Goal: Task Accomplishment & Management: Complete application form

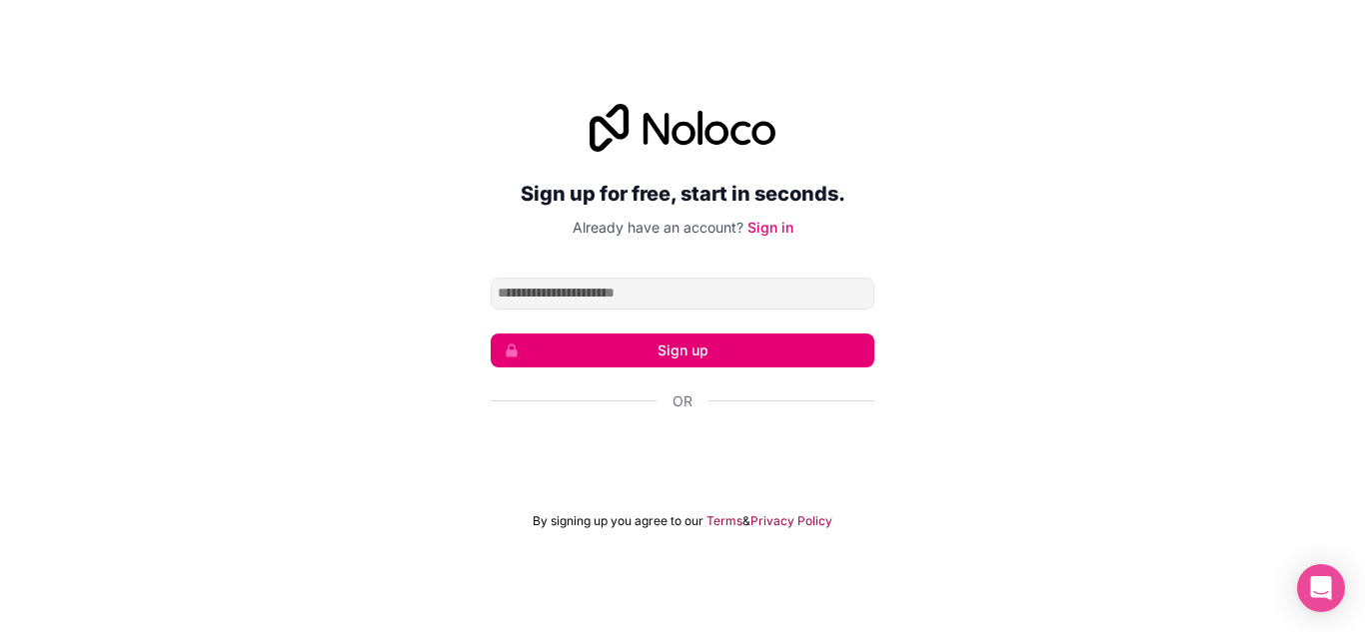
click at [675, 296] on input "Email address" at bounding box center [682, 294] width 384 height 32
type input "**********"
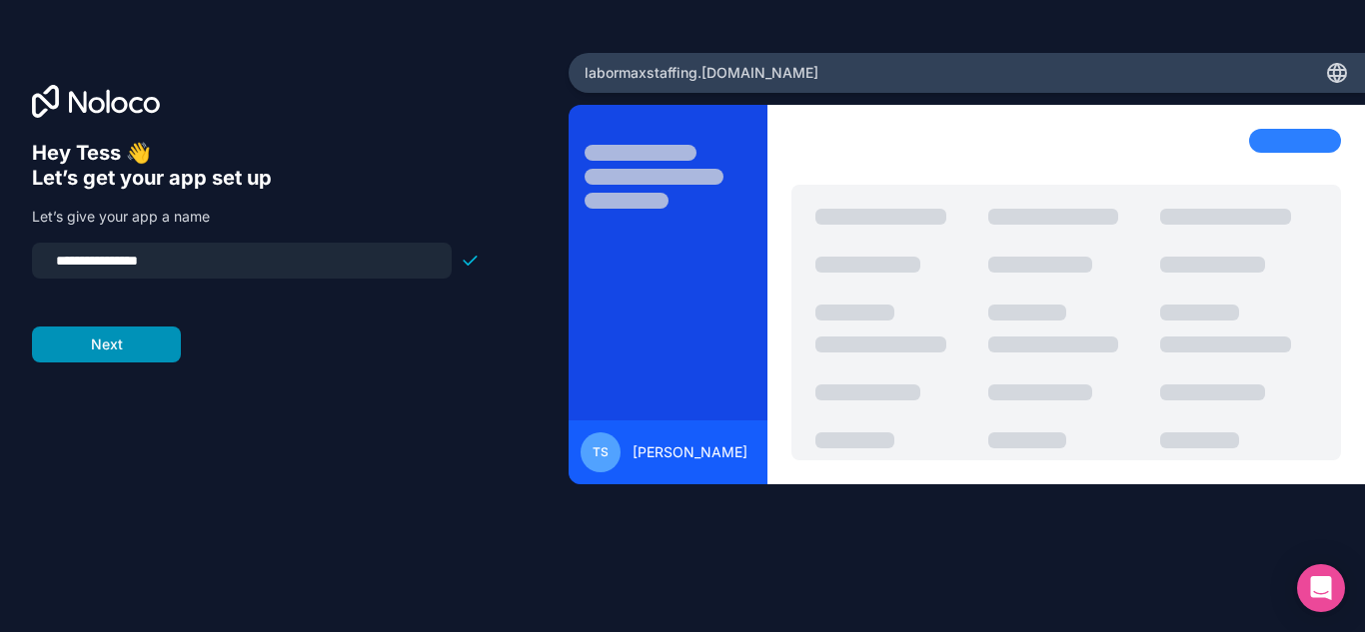
click at [109, 357] on button "Next" at bounding box center [106, 345] width 149 height 36
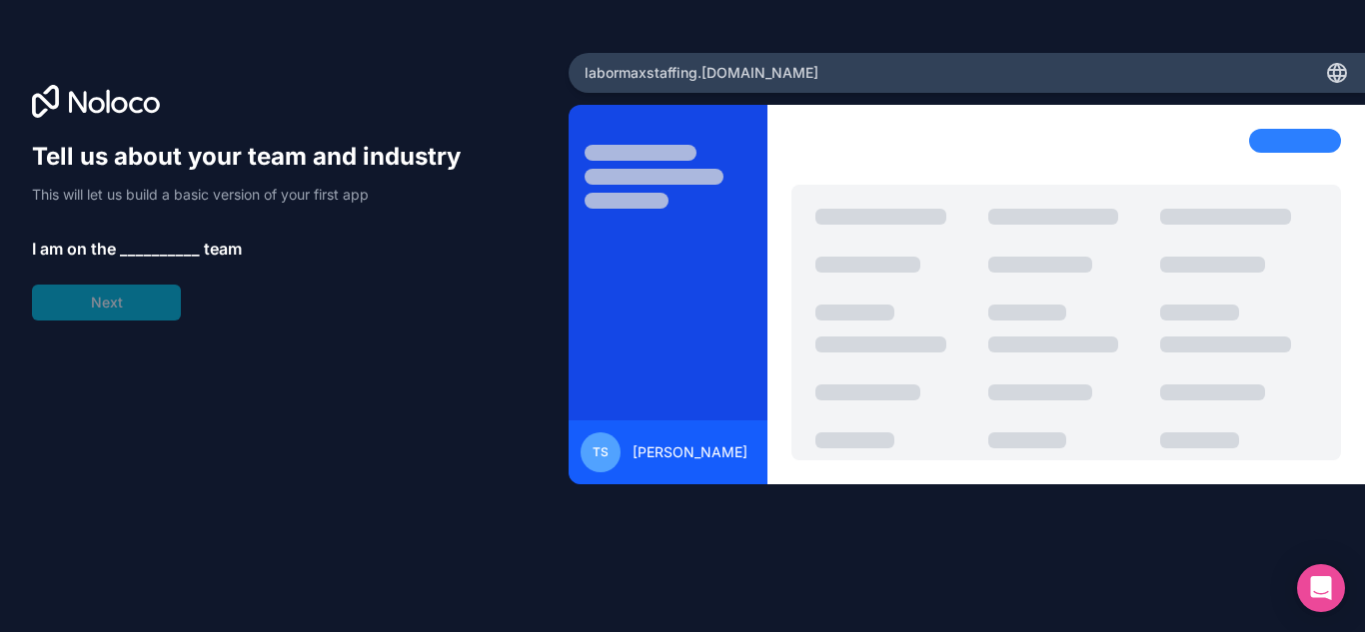
click at [155, 245] on span "__________" at bounding box center [160, 249] width 80 height 24
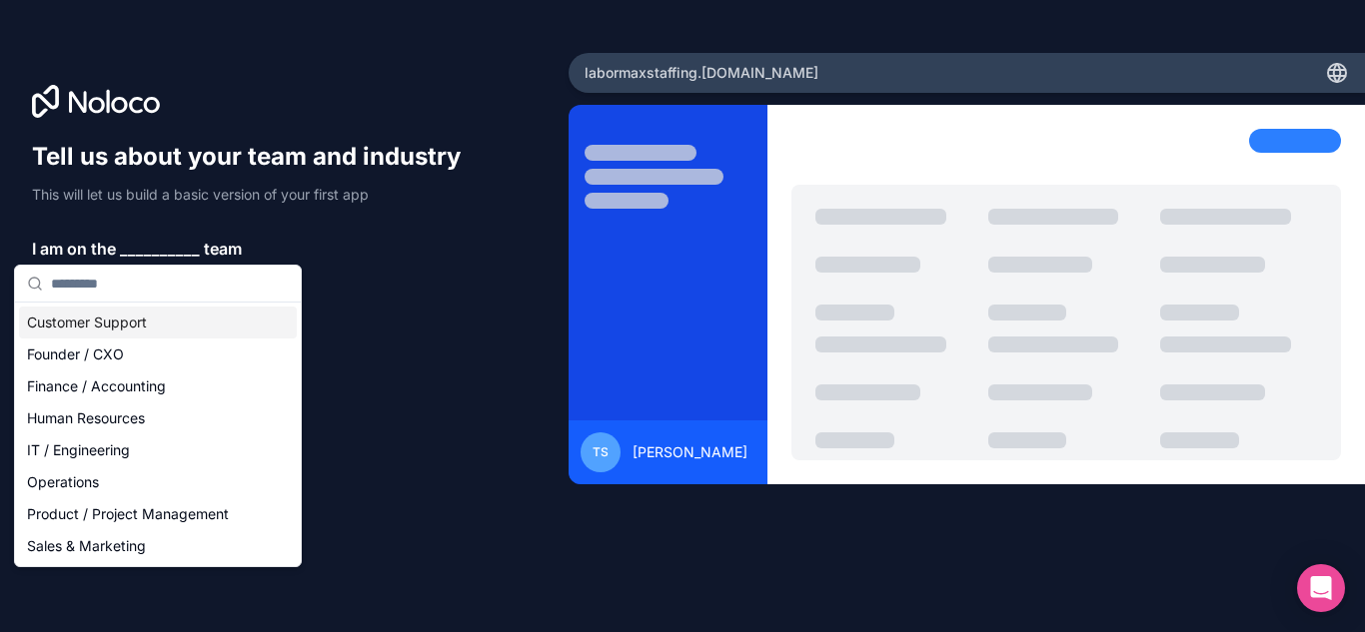
click at [151, 288] on input "text" at bounding box center [170, 284] width 238 height 36
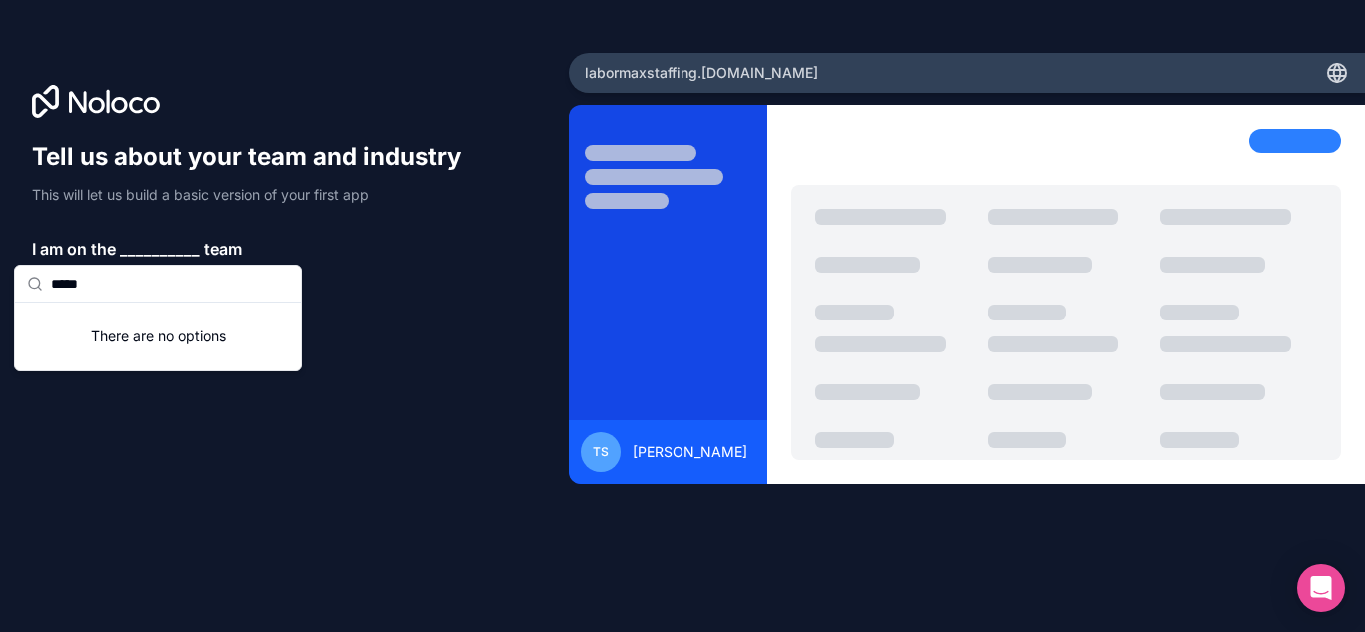
type input "*****"
drag, startPoint x: 144, startPoint y: 288, endPoint x: 0, endPoint y: 287, distance: 143.9
click at [0, 287] on body "Tell us about your team and industry This will let us build a basic version of …" at bounding box center [682, 316] width 1365 height 632
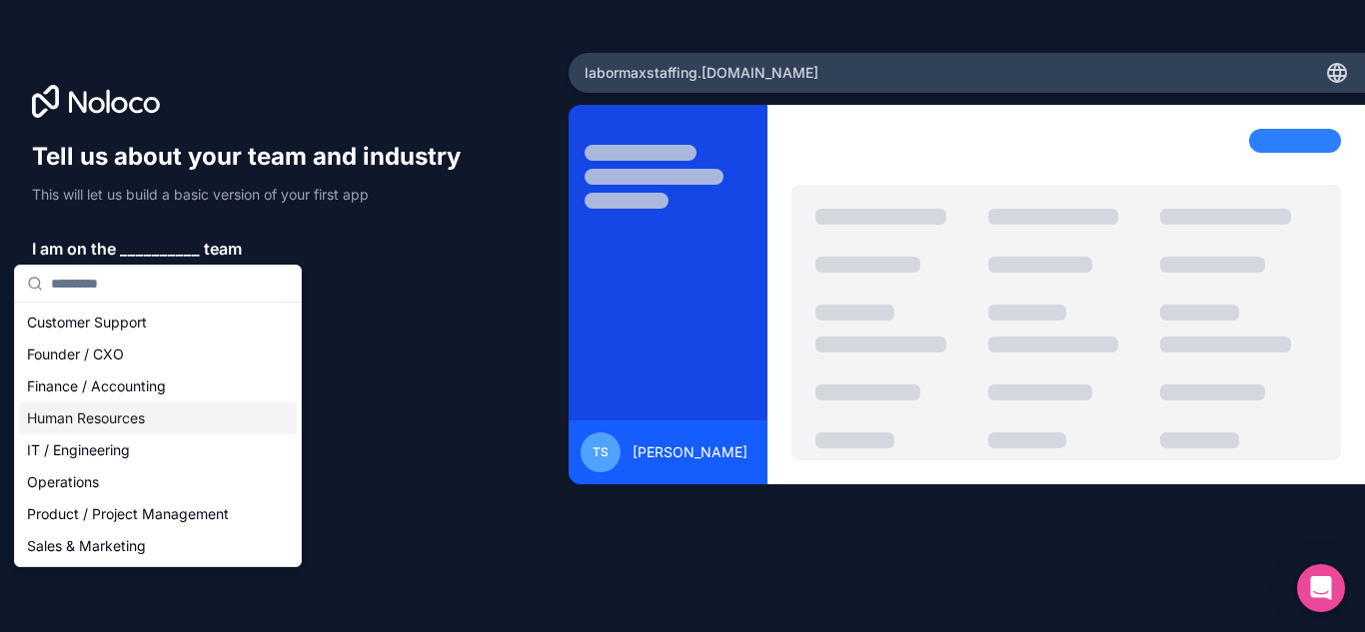
click at [122, 423] on div "Human Resources" at bounding box center [158, 419] width 278 height 32
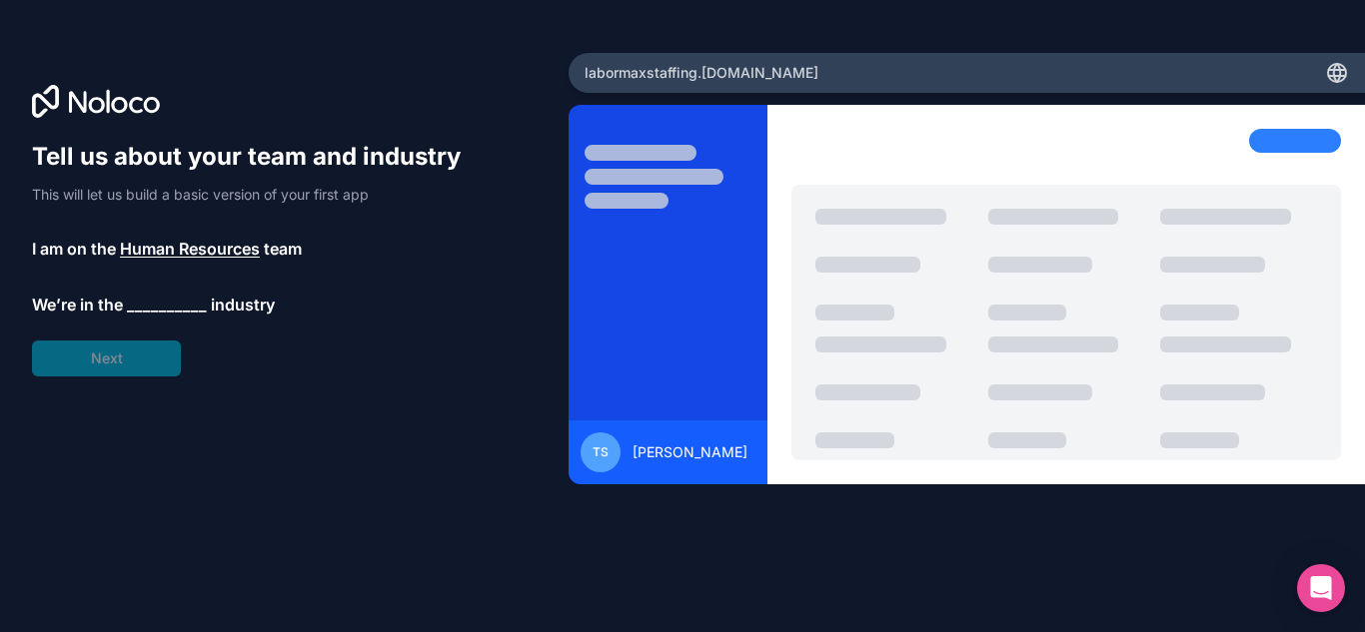
click at [153, 300] on span "__________" at bounding box center [167, 305] width 80 height 24
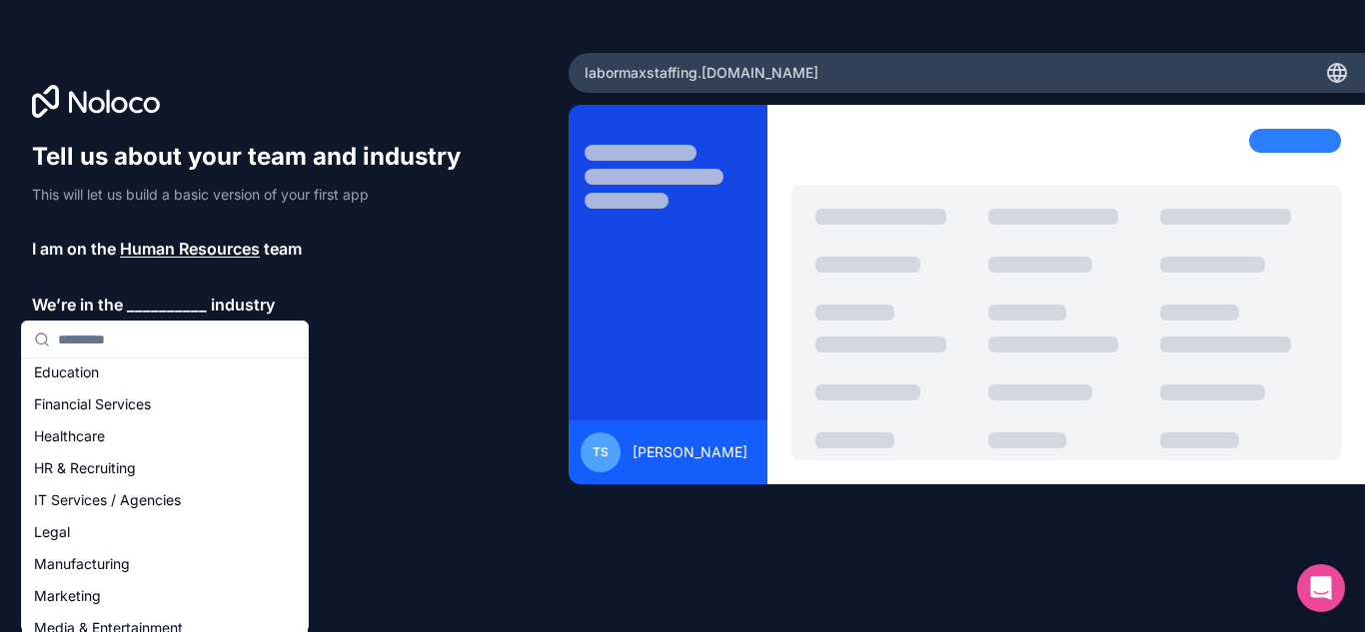
scroll to position [105, 0]
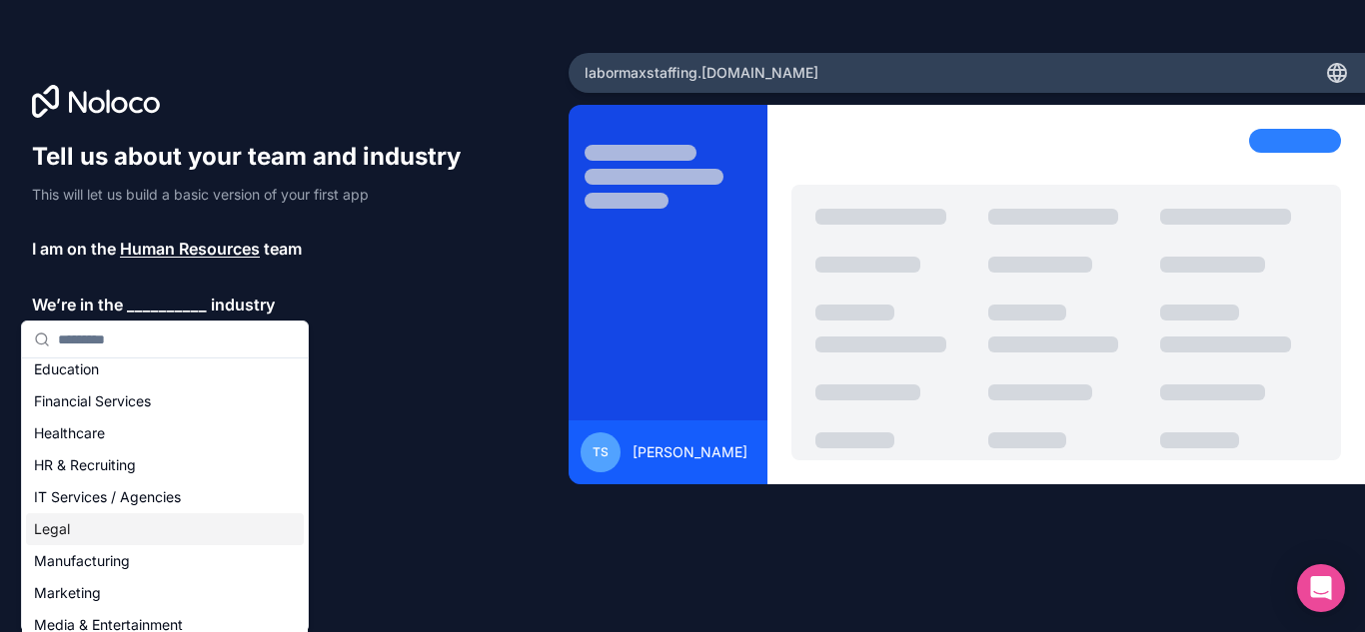
click at [140, 529] on div "Legal" at bounding box center [165, 529] width 278 height 32
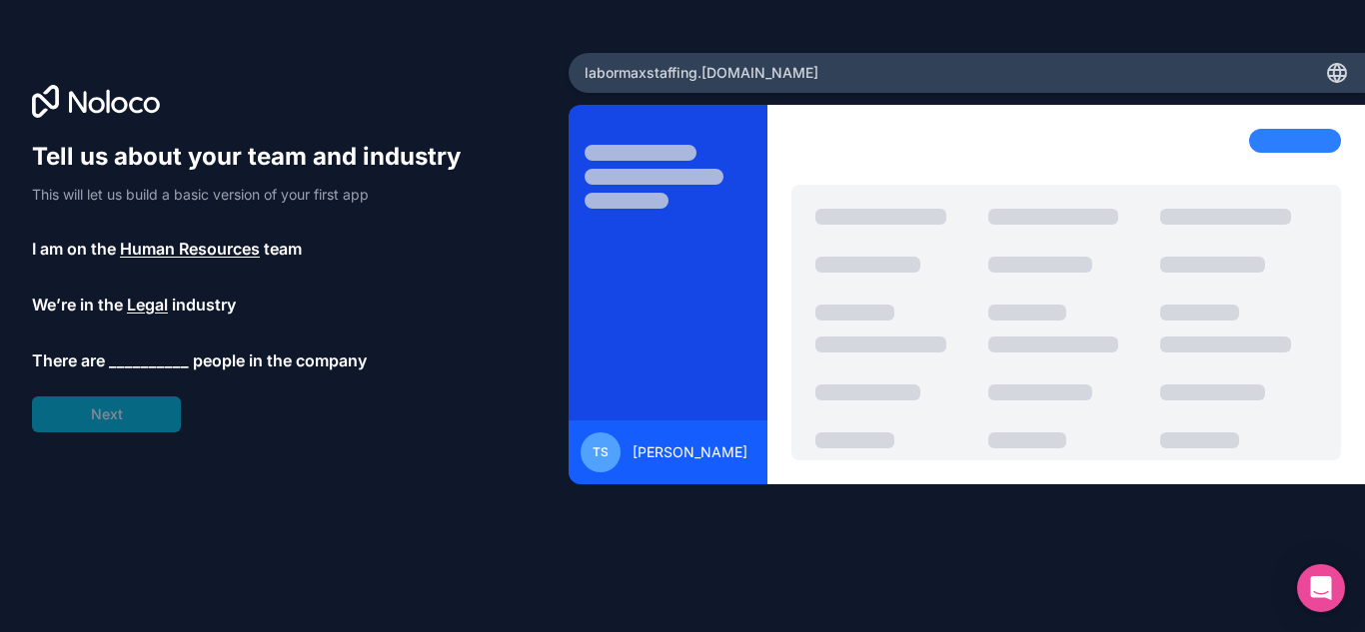
click at [134, 368] on span "__________" at bounding box center [149, 361] width 80 height 24
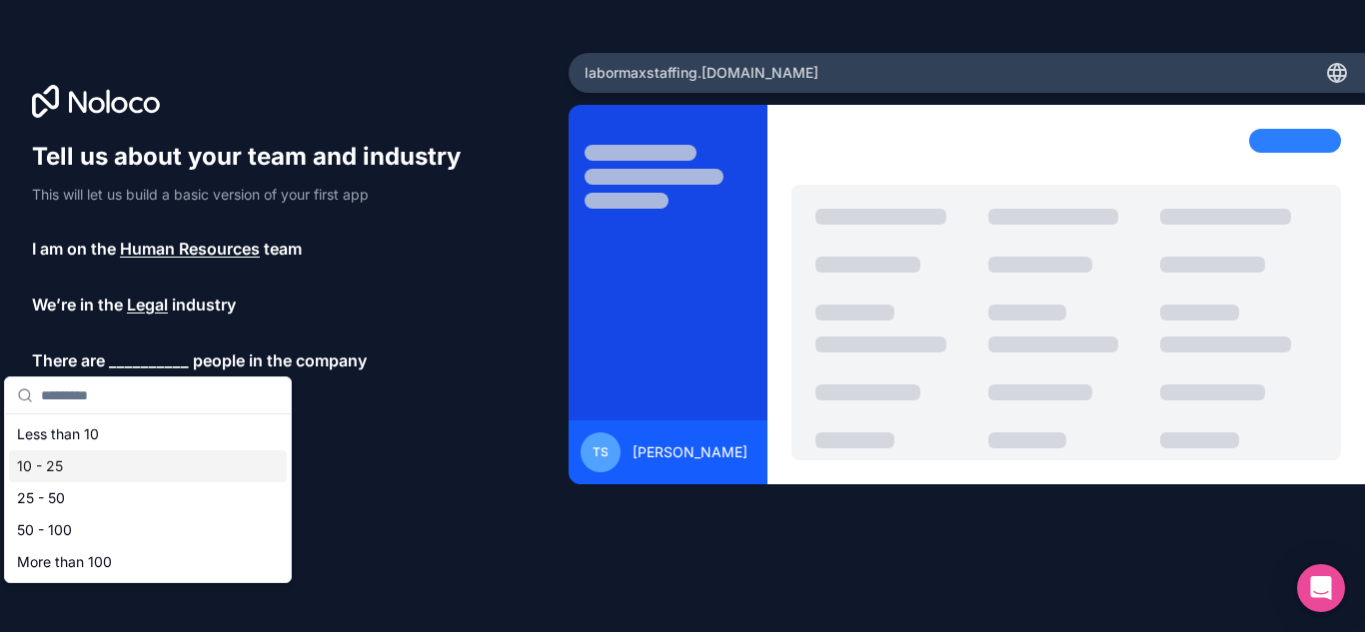
click at [101, 469] on div "10 - 25" at bounding box center [148, 467] width 278 height 32
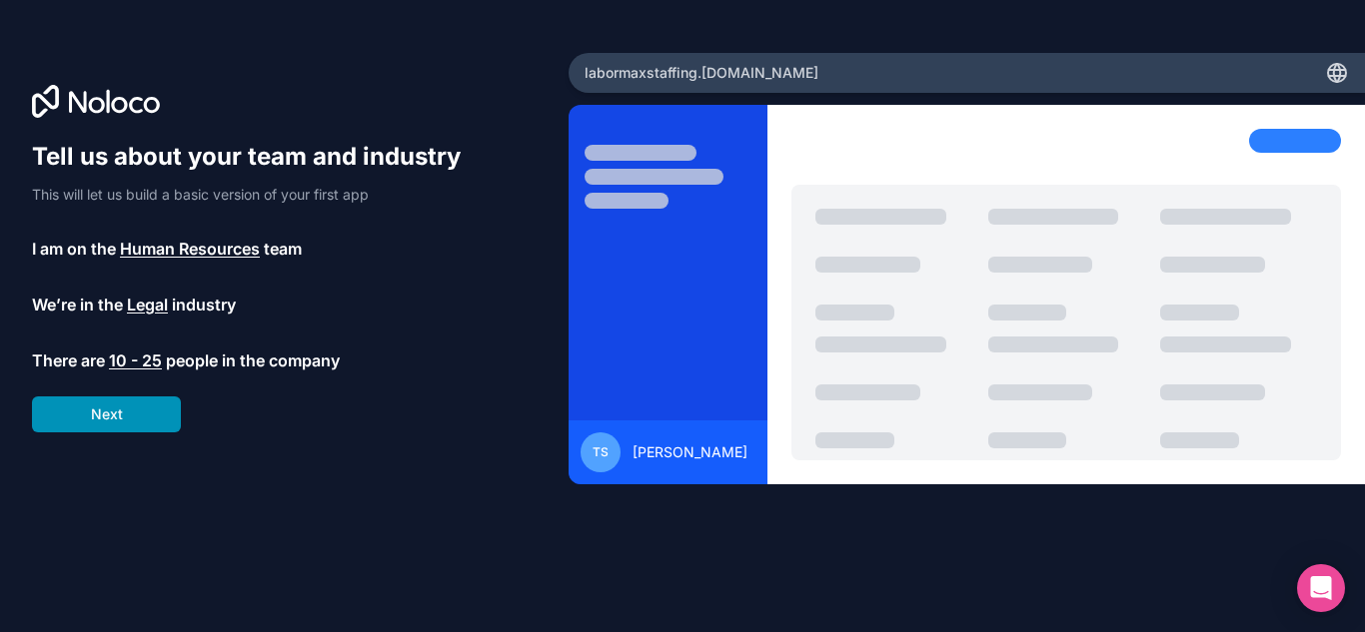
click at [129, 410] on button "Next" at bounding box center [106, 415] width 149 height 36
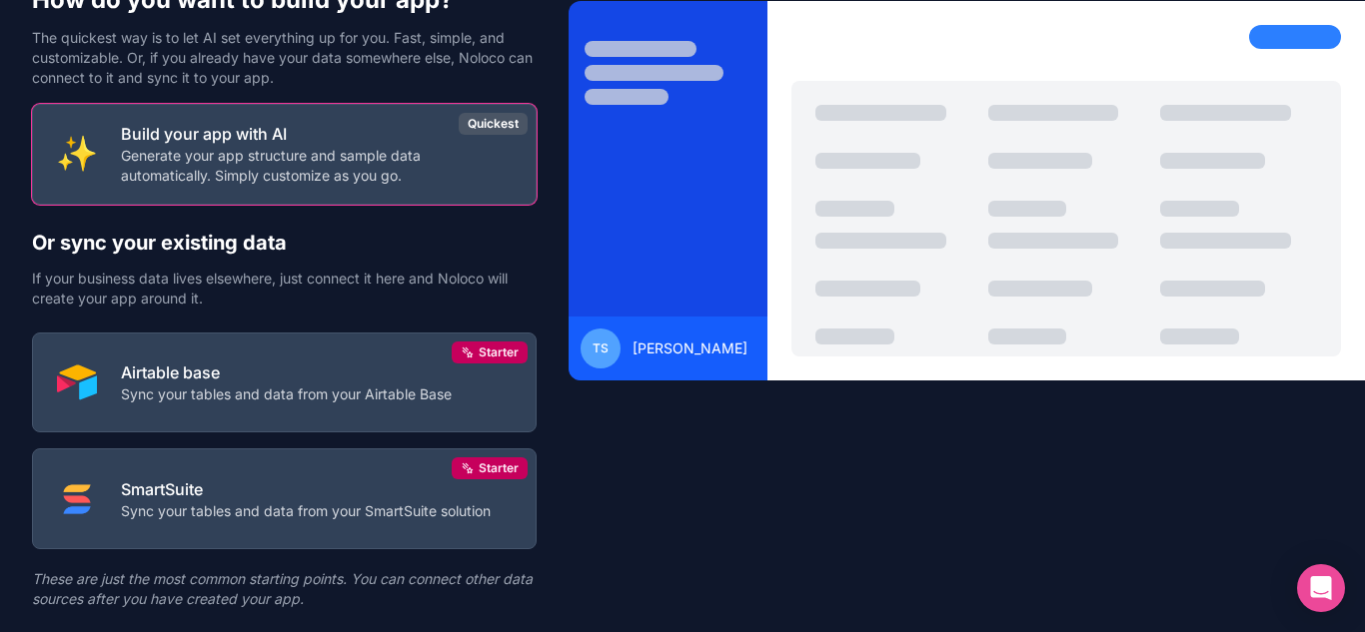
scroll to position [103, 0]
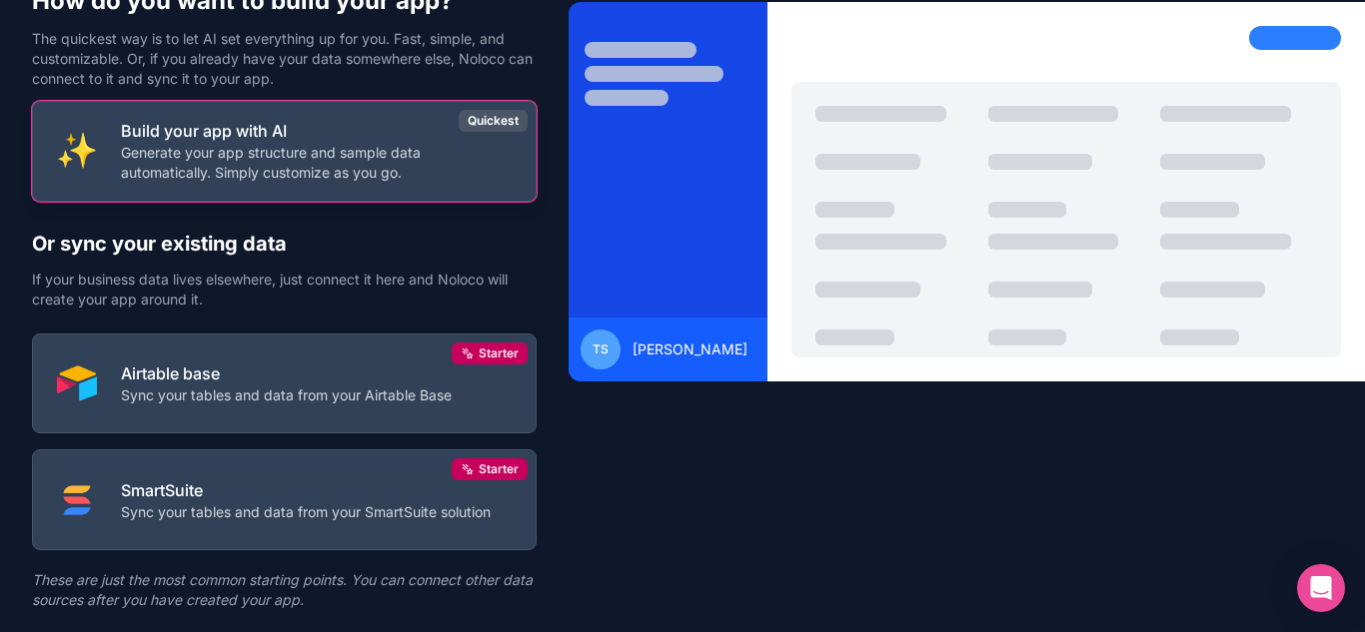
click at [375, 163] on p "Generate your app structure and sample data automatically. Simply customize as …" at bounding box center [316, 163] width 391 height 40
click at [485, 119] on div "Quickest" at bounding box center [493, 121] width 69 height 22
click at [279, 184] on button "Build your app with AI Generate your app structure and sample data automaticall…" at bounding box center [284, 151] width 504 height 101
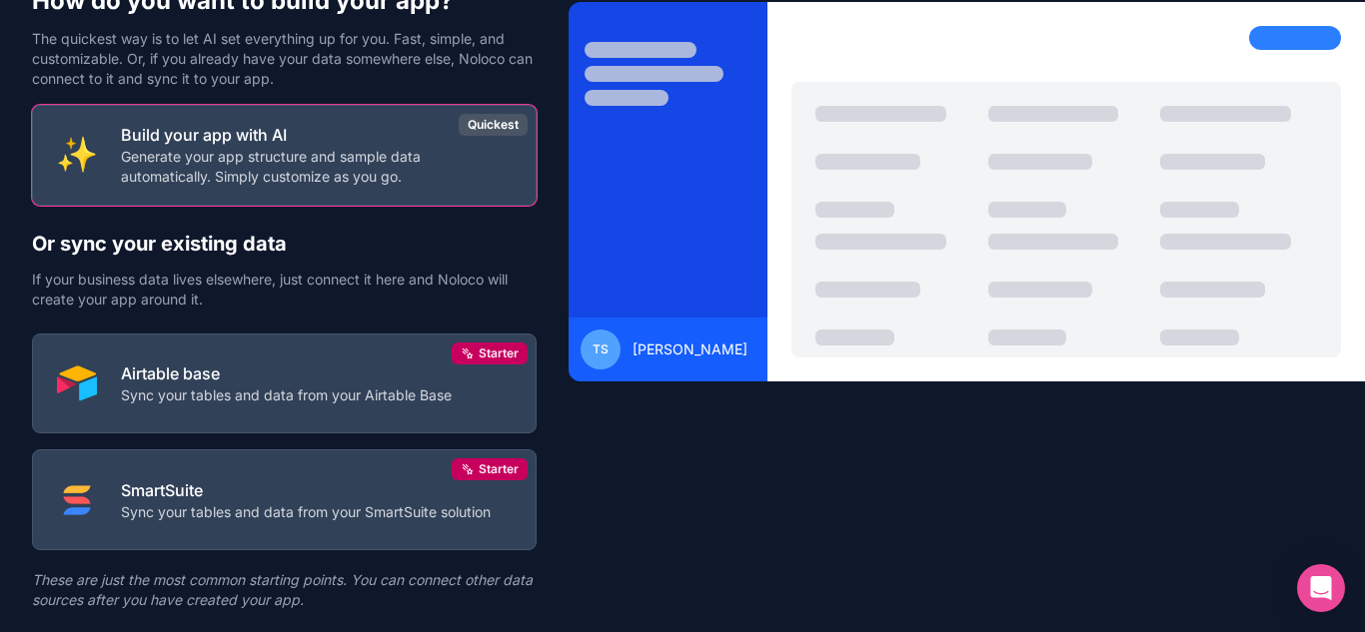
scroll to position [0, 0]
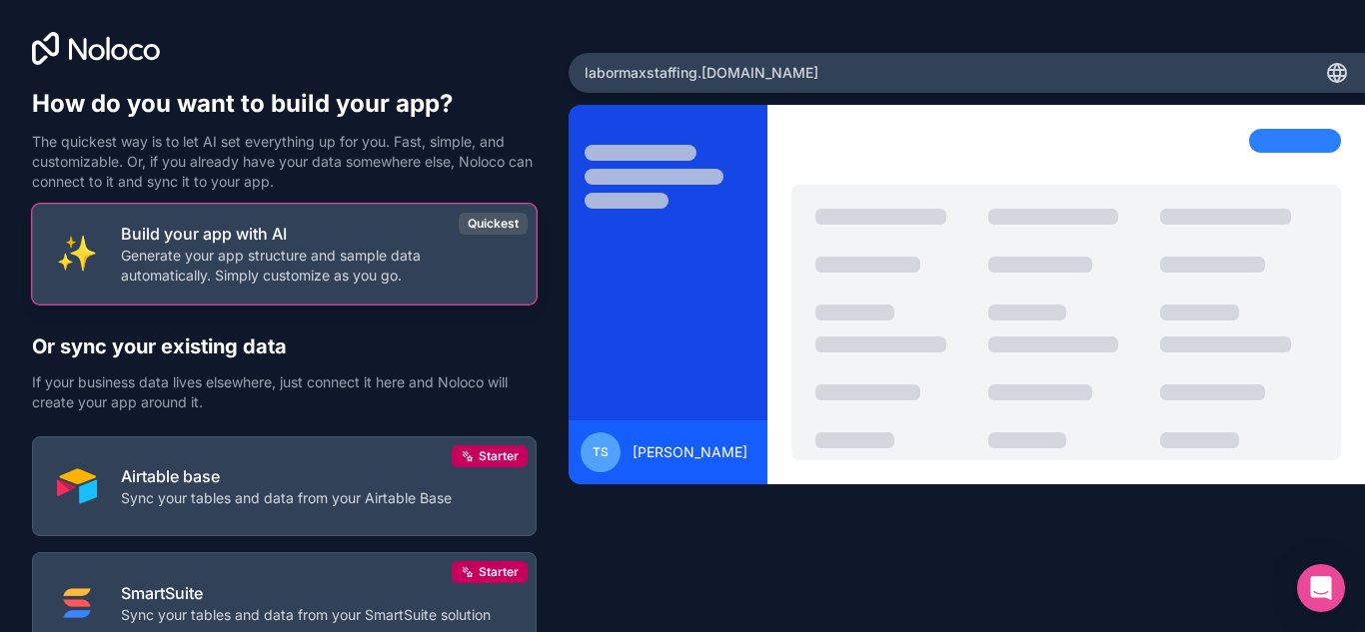
click at [273, 245] on p "Build your app with AI" at bounding box center [316, 234] width 391 height 24
click at [441, 261] on p "Generate your app structure and sample data automatically. Simply customize as …" at bounding box center [316, 266] width 391 height 40
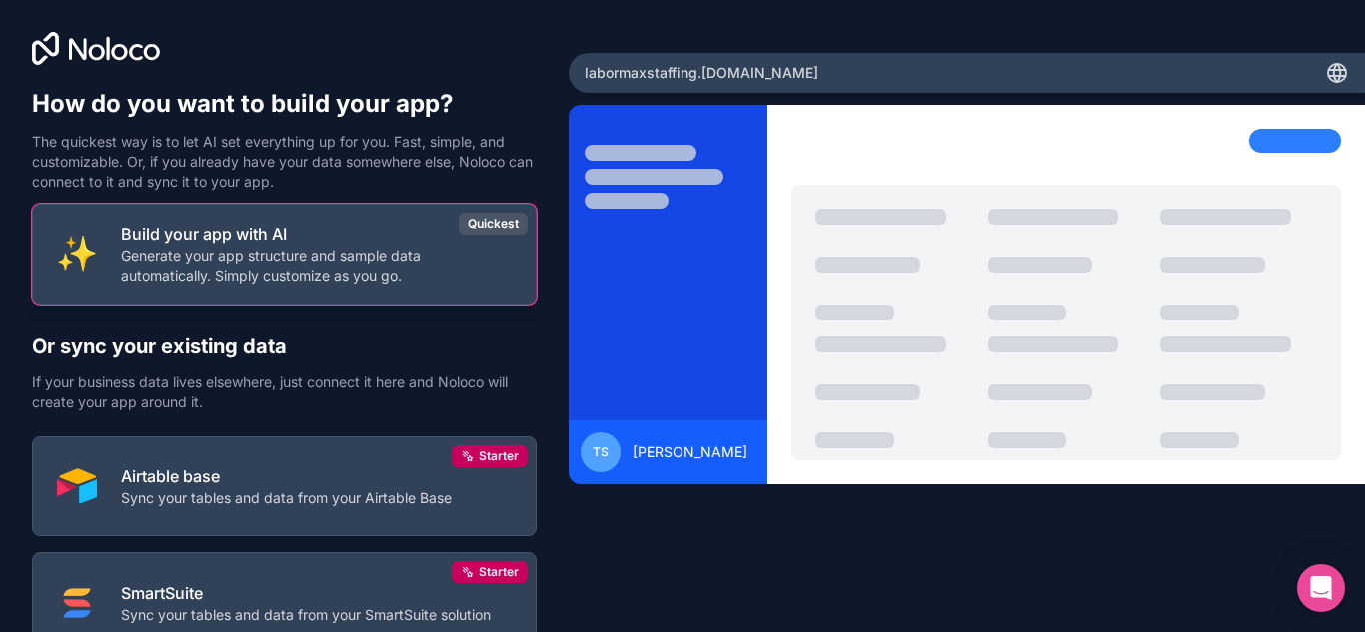
click at [441, 261] on p "Generate your app structure and sample data automatically. Simply customize as …" at bounding box center [316, 266] width 391 height 40
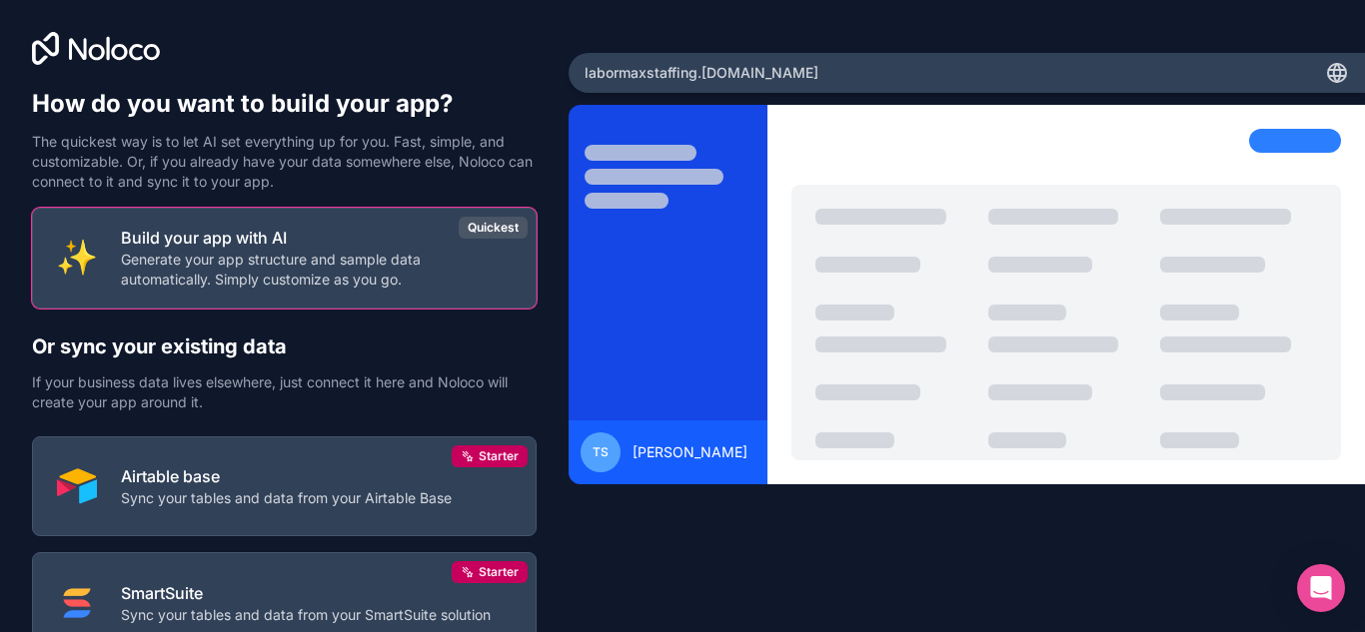
scroll to position [157, 0]
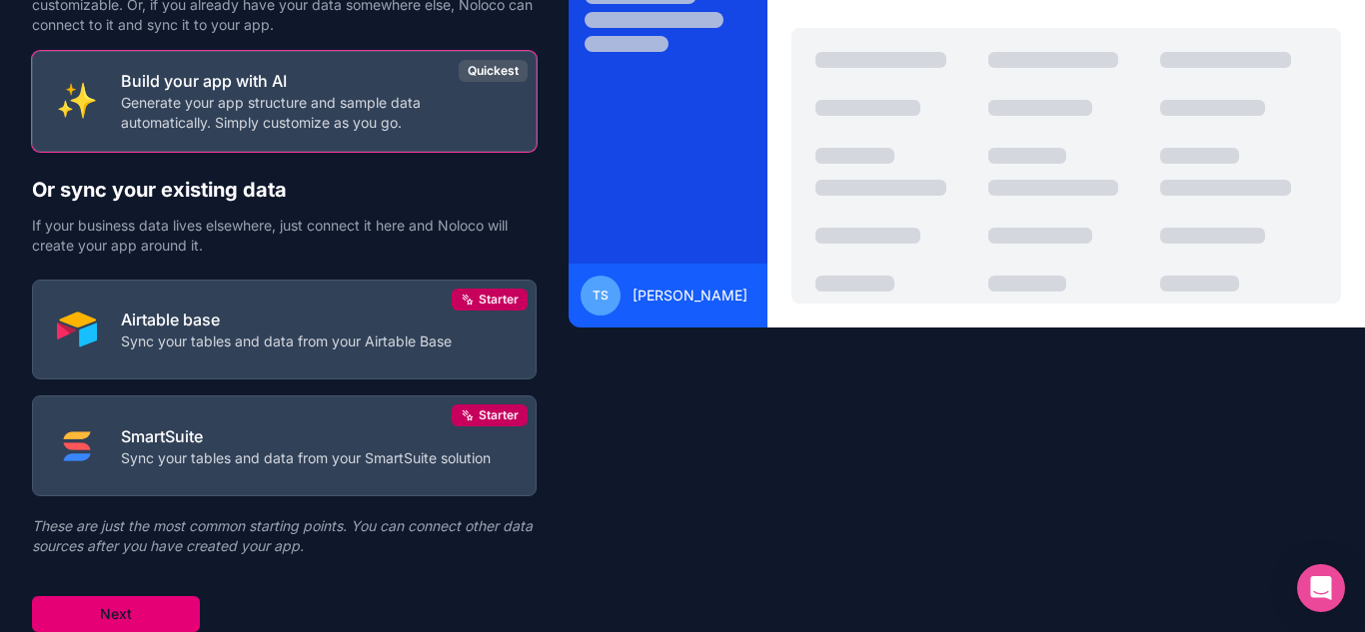
click at [139, 621] on button "Next" at bounding box center [116, 614] width 168 height 36
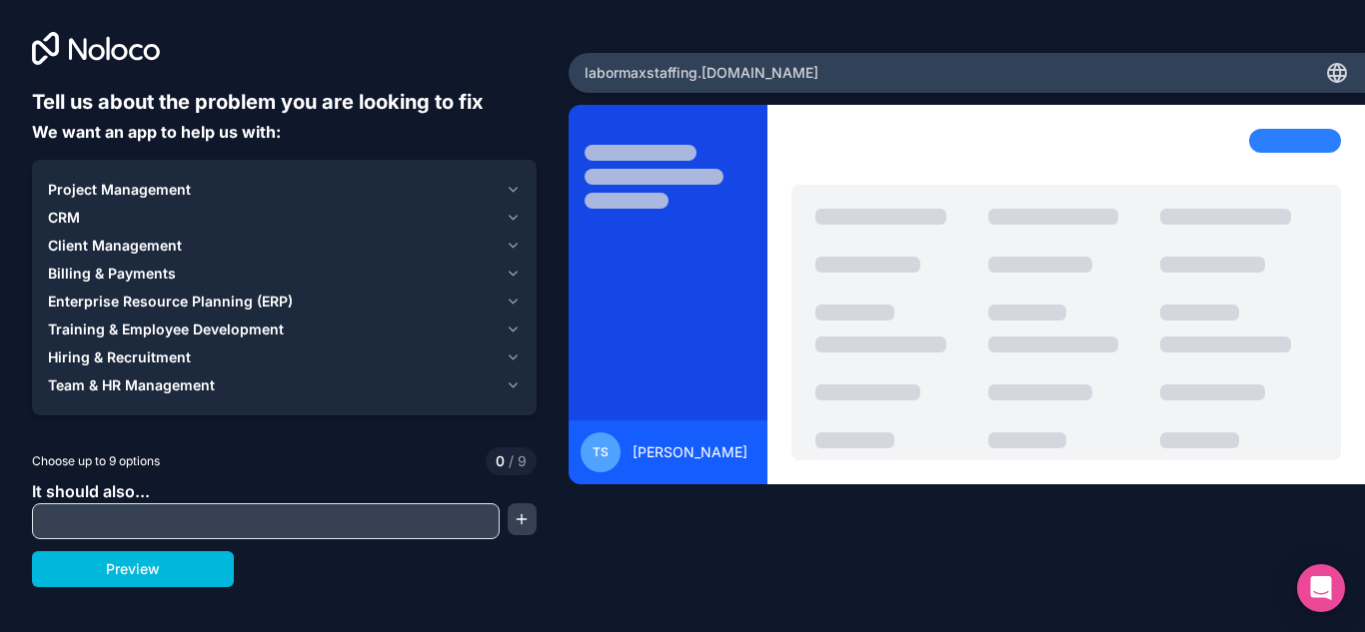
click at [511, 194] on icon "button" at bounding box center [512, 190] width 15 height 16
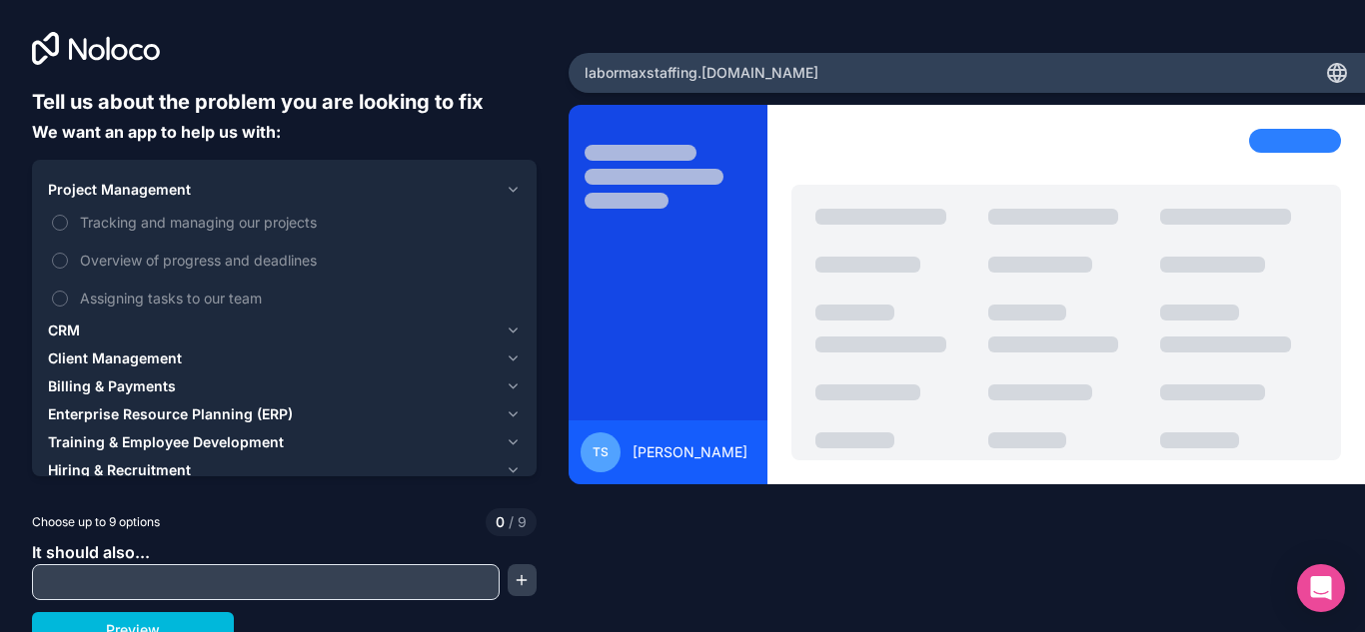
click at [229, 223] on span "Tracking and managing our projects" at bounding box center [298, 222] width 437 height 21
click at [68, 223] on button "Tracking and managing our projects" at bounding box center [60, 223] width 16 height 16
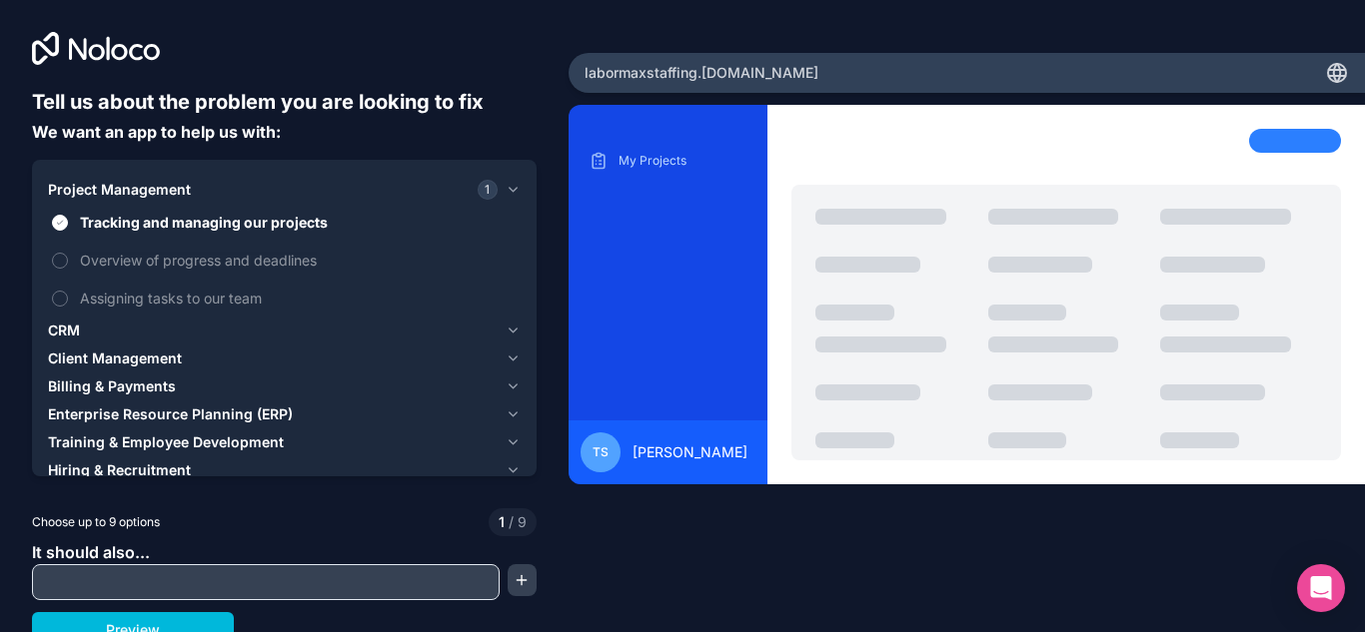
click at [197, 257] on span "Overview of progress and deadlines" at bounding box center [298, 260] width 437 height 21
click at [68, 257] on button "Overview of progress and deadlines" at bounding box center [60, 261] width 16 height 16
click at [135, 336] on div "CRM" at bounding box center [273, 331] width 450 height 20
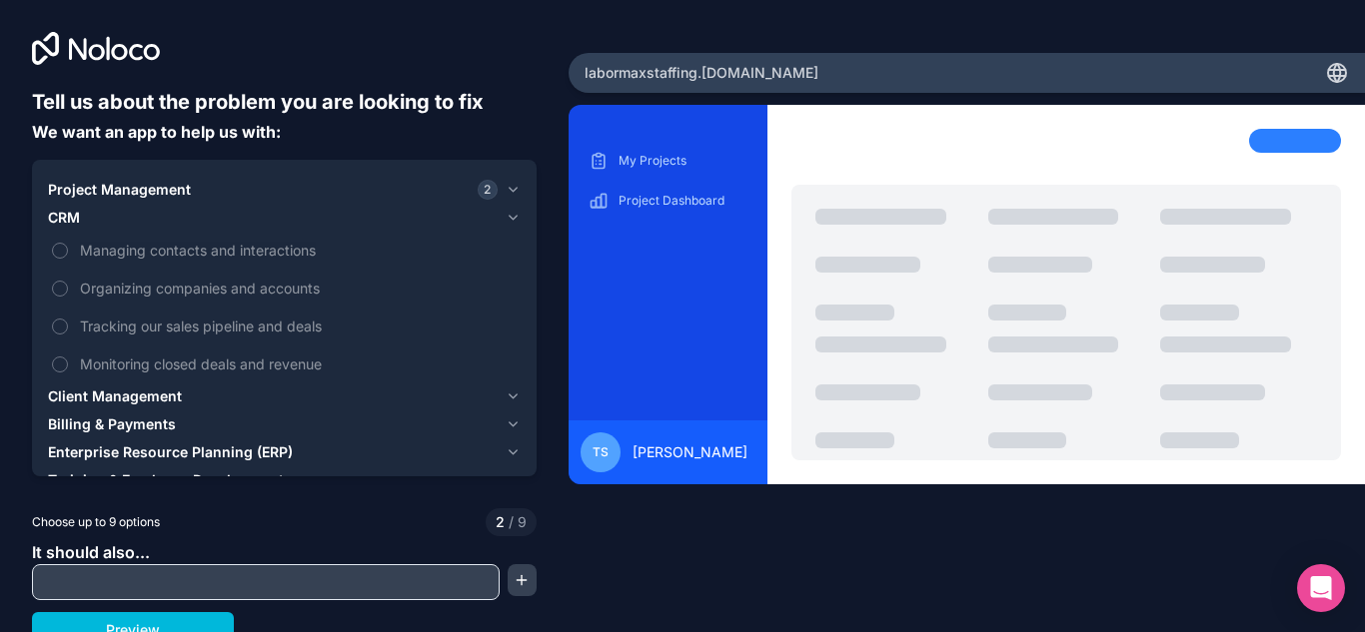
click at [56, 250] on button "Managing contacts and interactions" at bounding box center [60, 251] width 16 height 16
click at [156, 395] on span "Client Management" at bounding box center [115, 397] width 134 height 20
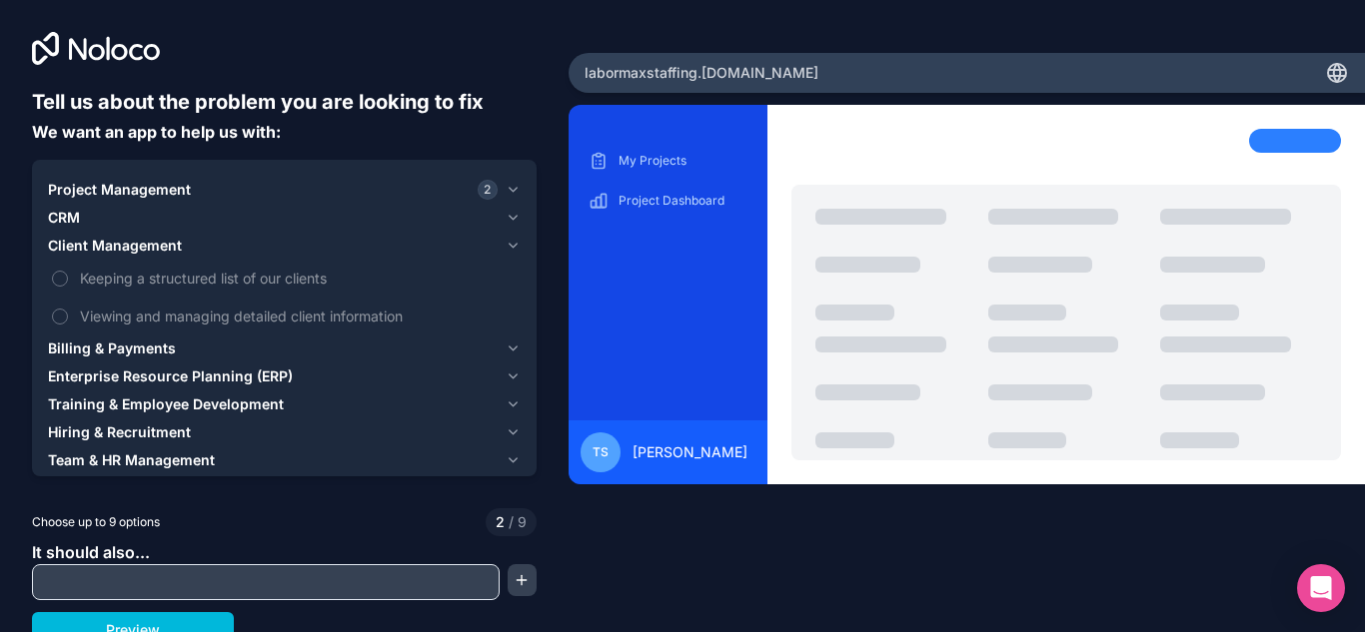
click at [151, 349] on span "Billing & Payments" at bounding box center [112, 349] width 128 height 20
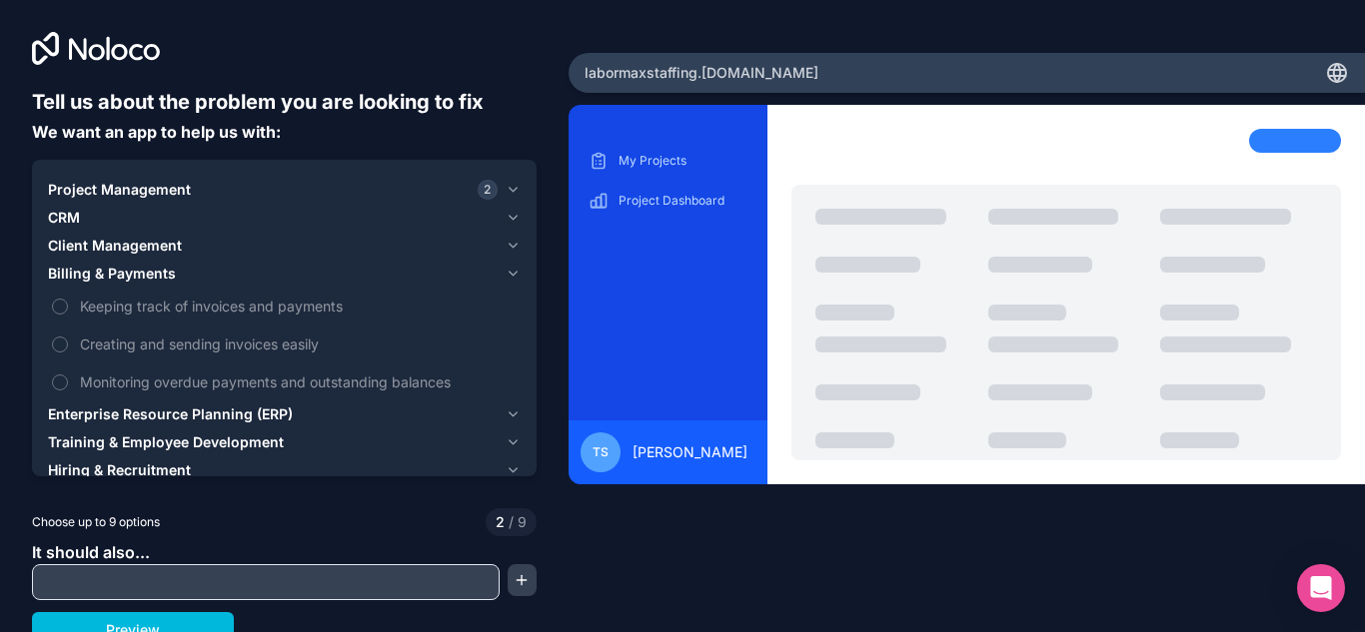
click at [139, 303] on span "Keeping track of invoices and payments" at bounding box center [298, 306] width 437 height 21
click at [68, 303] on button "Keeping track of invoices and payments" at bounding box center [60, 307] width 16 height 16
click at [200, 417] on span "Enterprise Resource Planning (ERP)" at bounding box center [170, 415] width 245 height 20
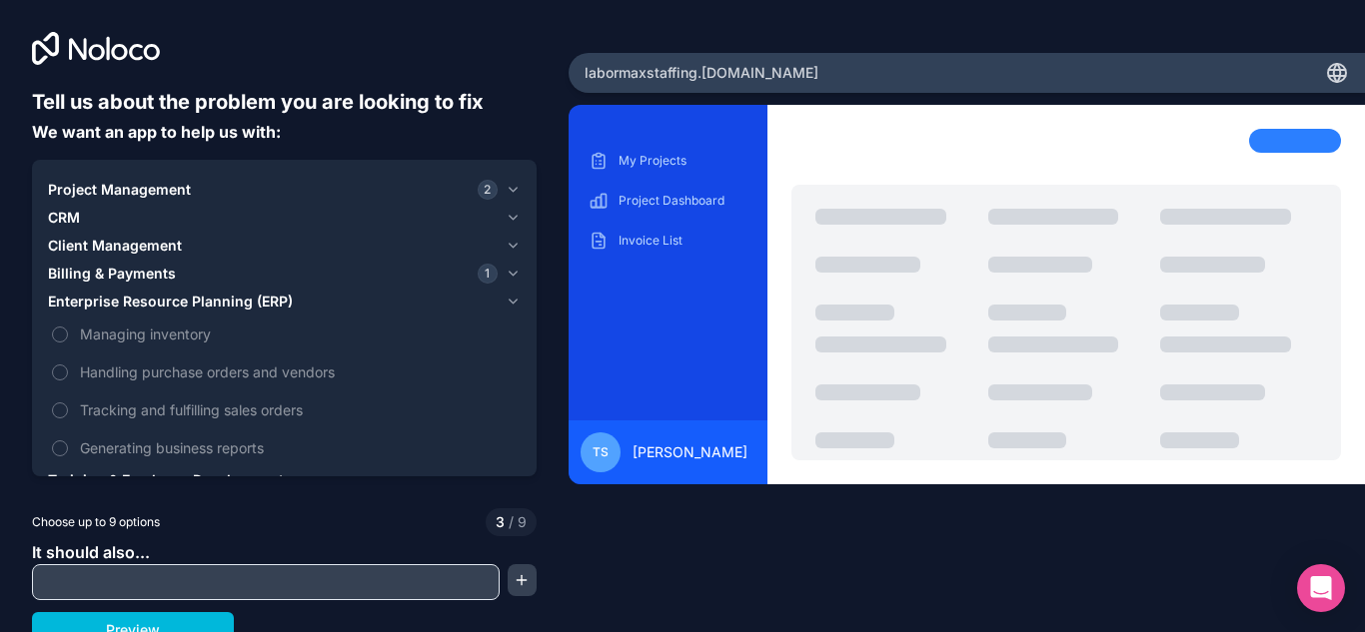
click at [170, 302] on span "Enterprise Resource Planning (ERP)" at bounding box center [170, 302] width 245 height 20
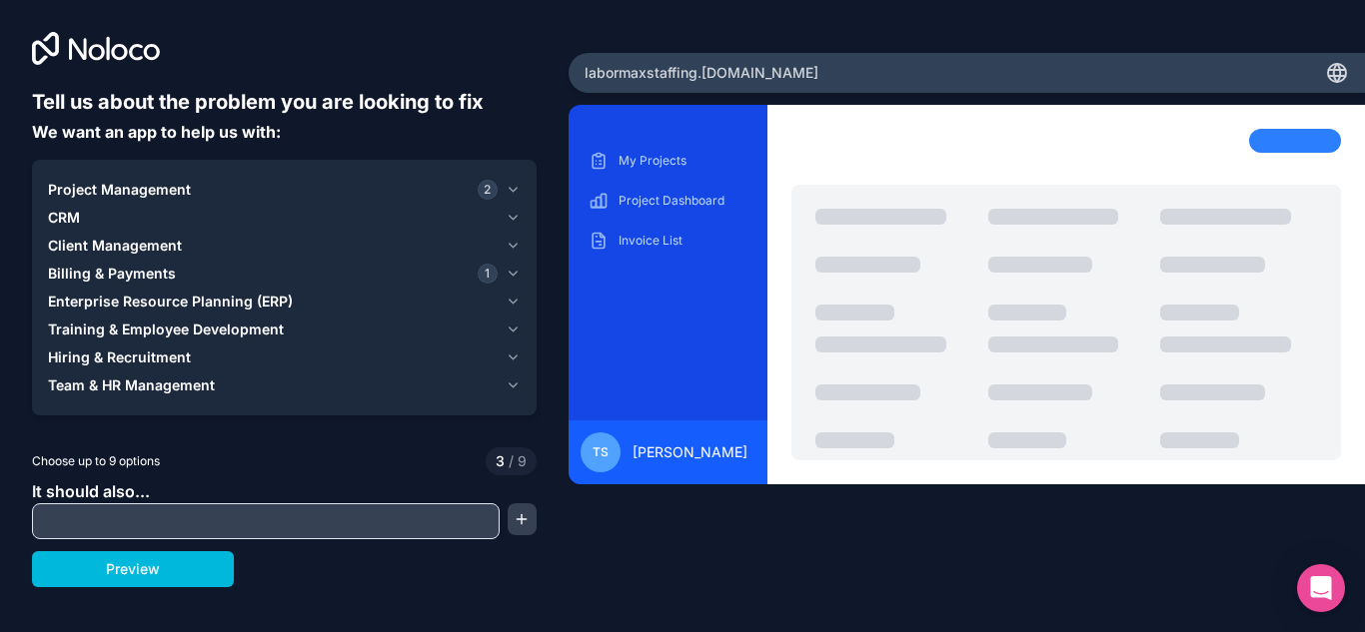
click at [171, 330] on span "Training & Employee Development" at bounding box center [166, 330] width 236 height 20
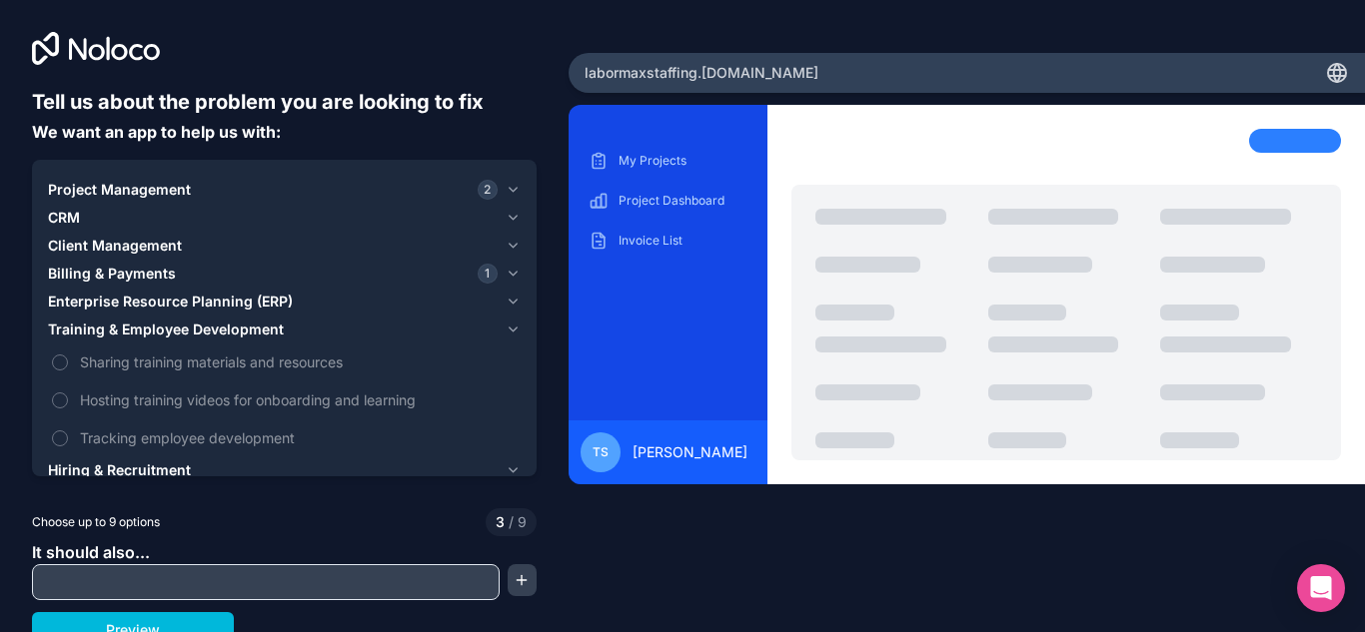
click at [171, 330] on span "Training & Employee Development" at bounding box center [166, 330] width 236 height 20
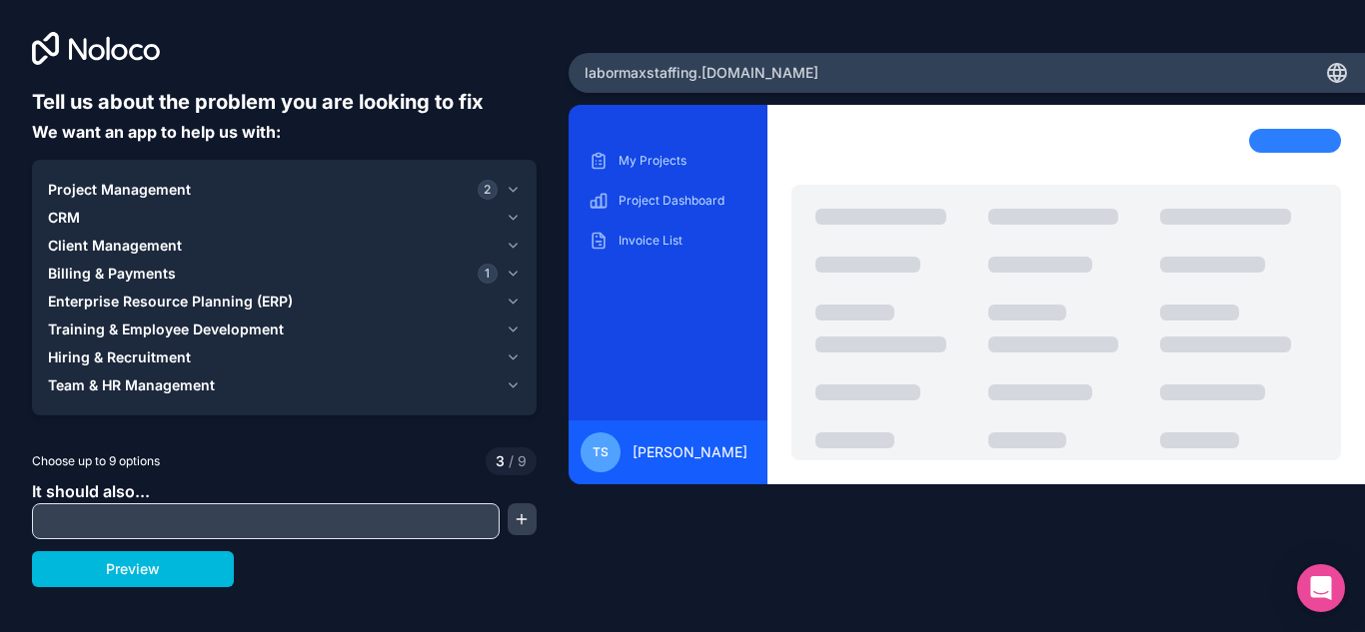
click at [166, 356] on span "Hiring & Recruitment" at bounding box center [119, 358] width 143 height 20
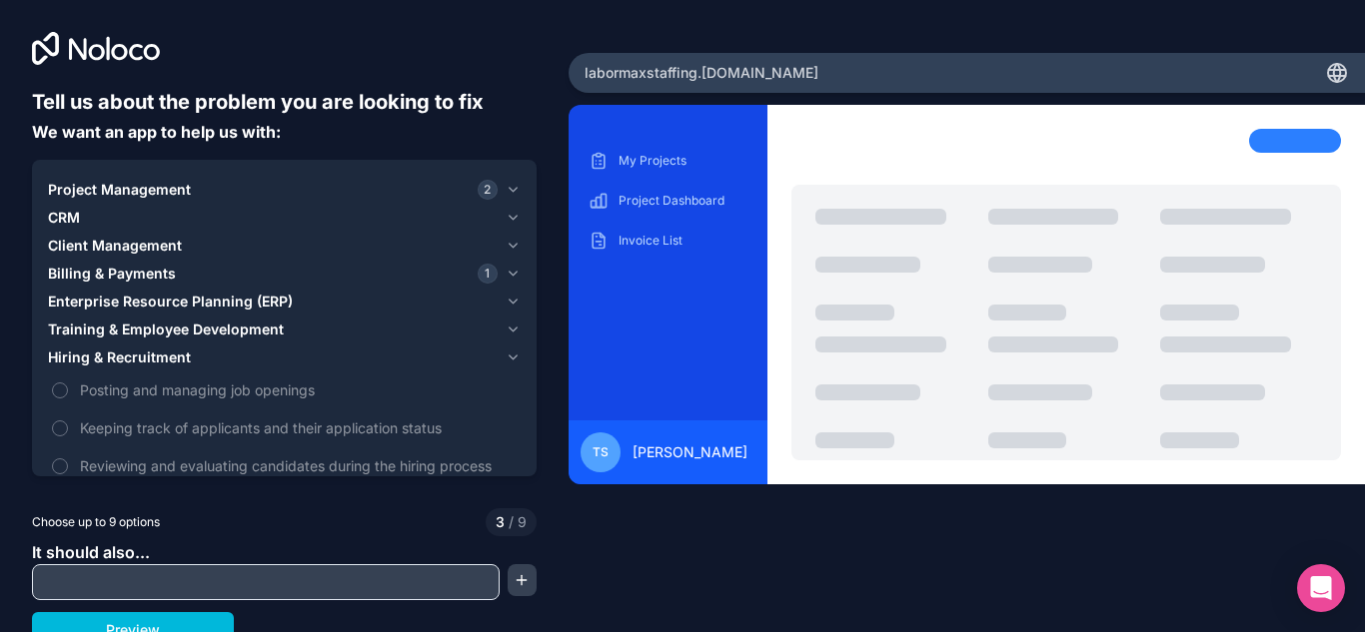
click at [166, 356] on span "Hiring & Recruitment" at bounding box center [119, 358] width 143 height 20
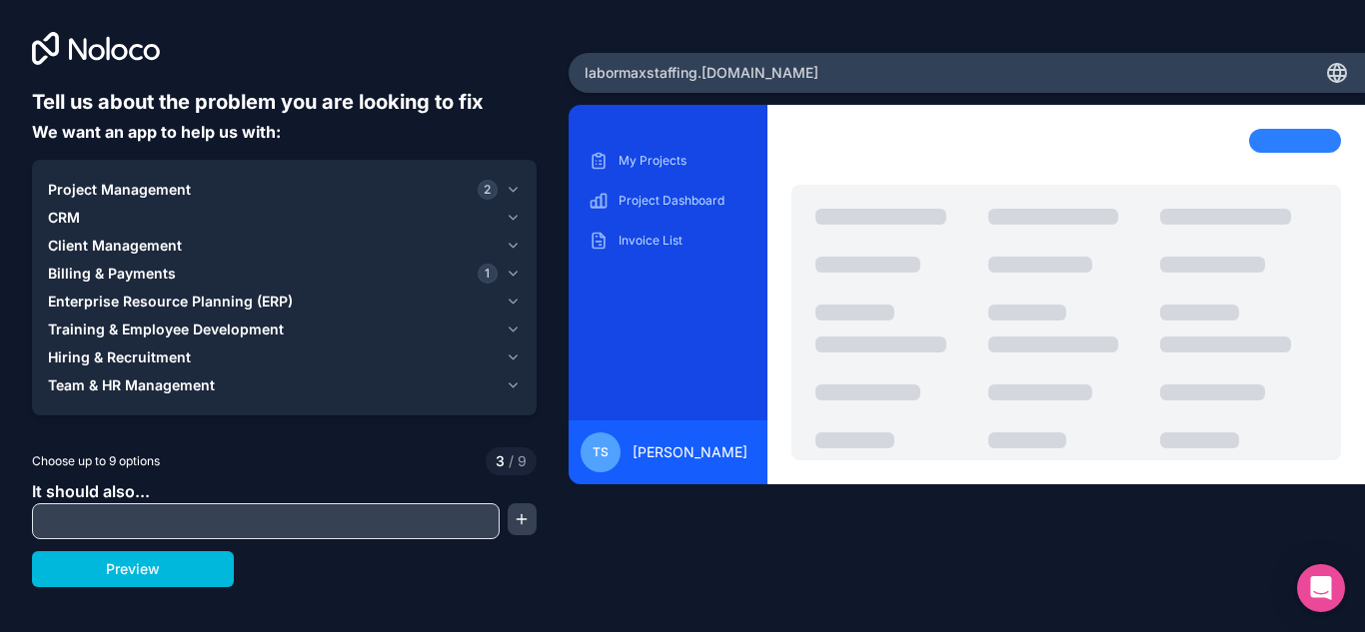
click at [169, 385] on span "Team & HR Management" at bounding box center [131, 386] width 167 height 20
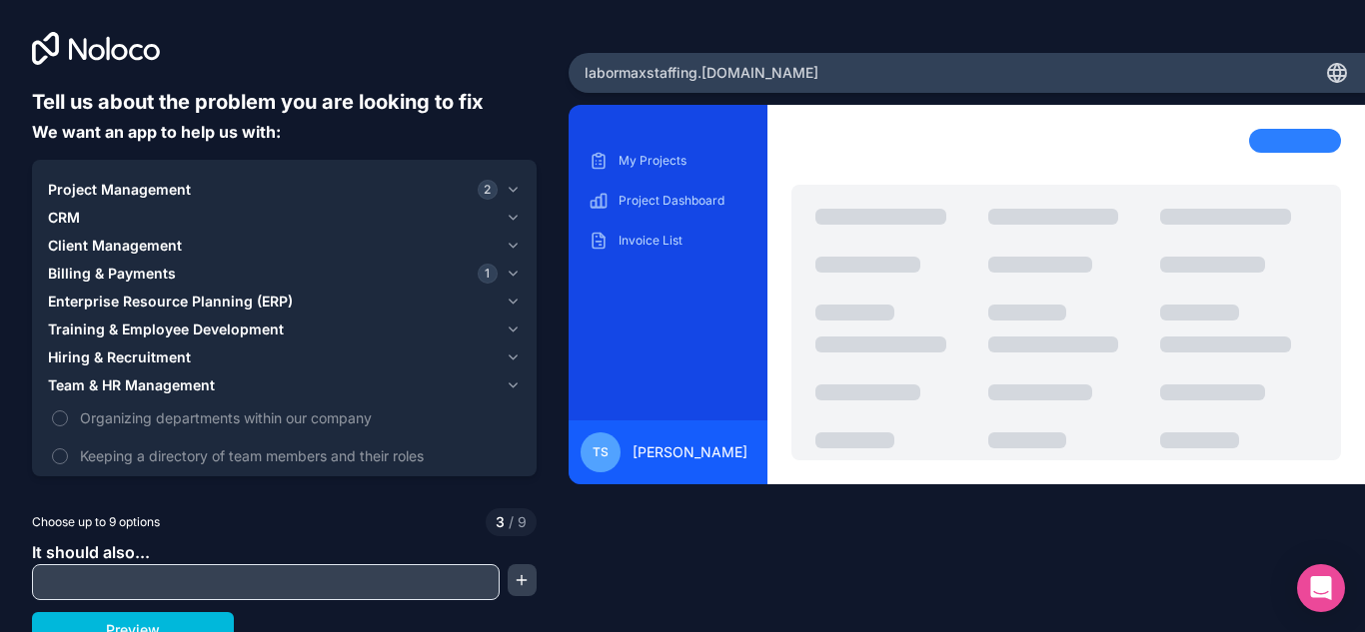
click at [169, 383] on span "Team & HR Management" at bounding box center [131, 386] width 167 height 20
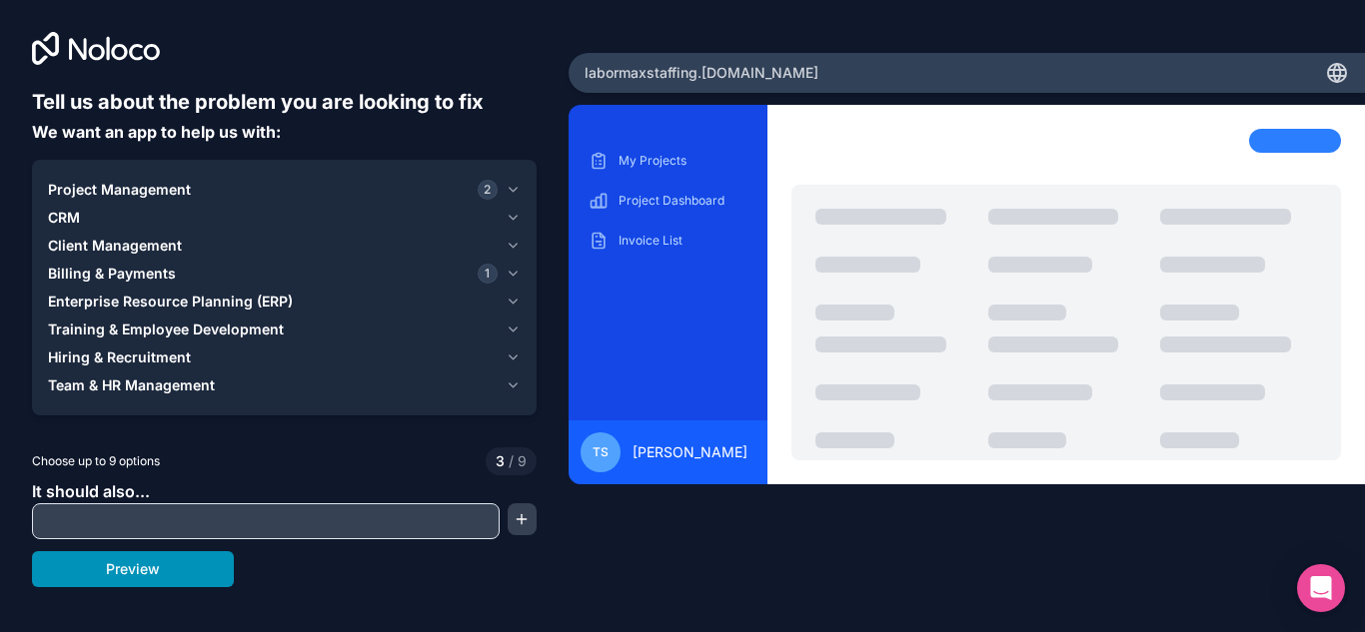
click at [192, 564] on button "Preview" at bounding box center [133, 569] width 202 height 36
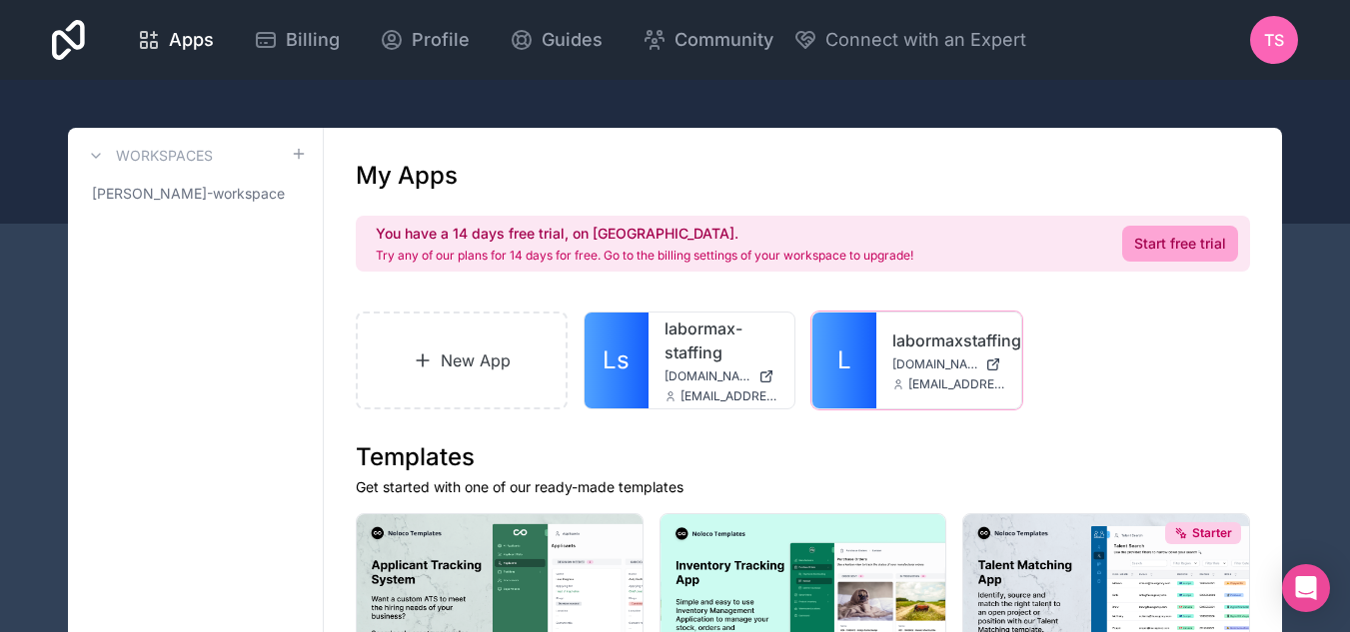
click at [902, 359] on span "[DOMAIN_NAME]" at bounding box center [935, 365] width 86 height 16
click at [1276, 28] on span "TS" at bounding box center [1274, 40] width 20 height 24
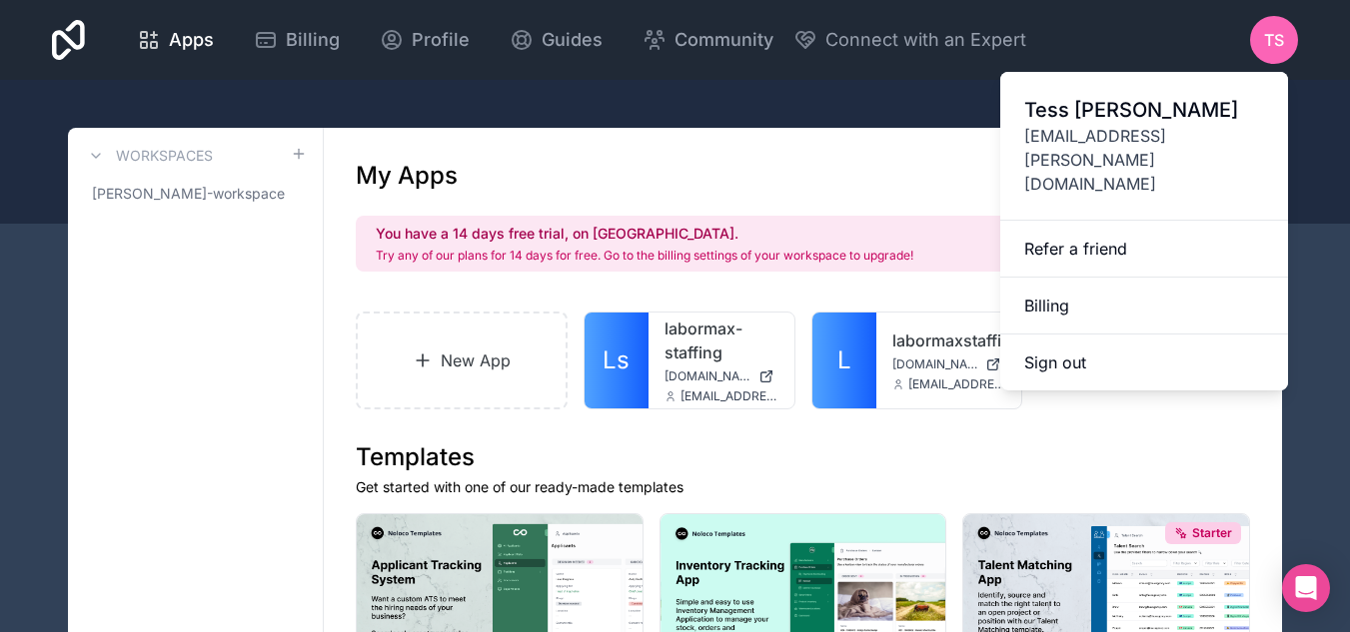
click at [64, 19] on icon at bounding box center [68, 40] width 33 height 48
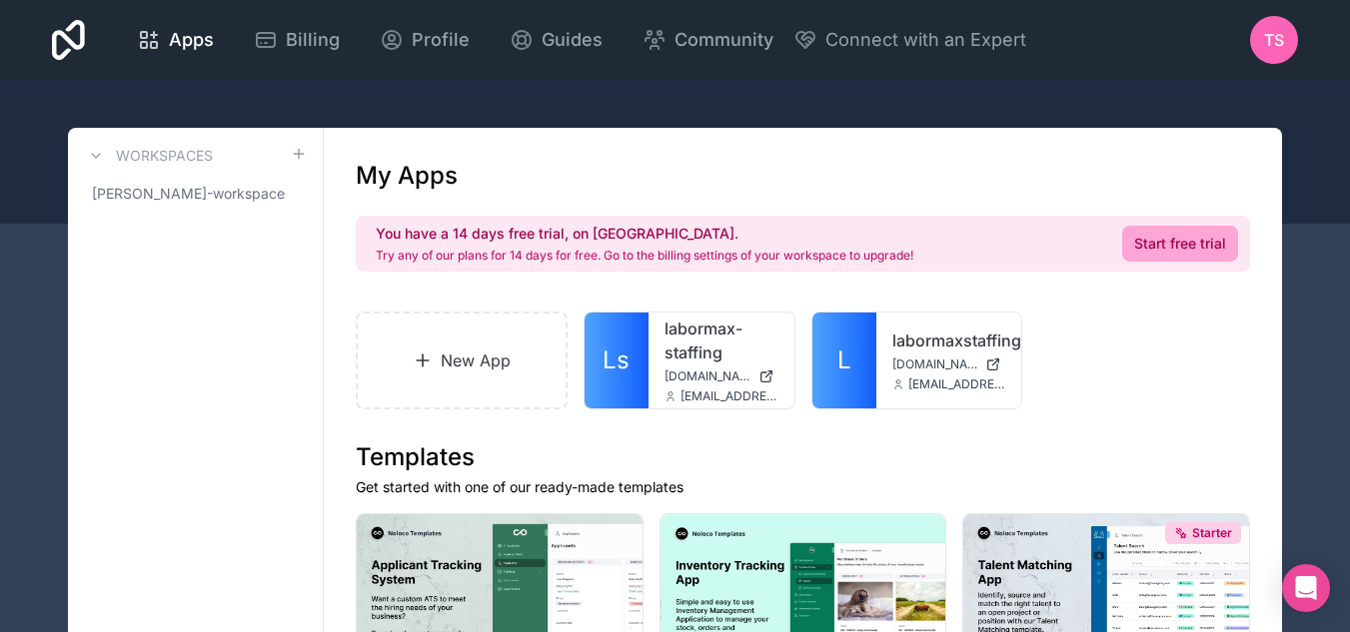
click at [65, 42] on icon at bounding box center [68, 40] width 33 height 48
click at [1277, 54] on div "TS" at bounding box center [1274, 40] width 48 height 48
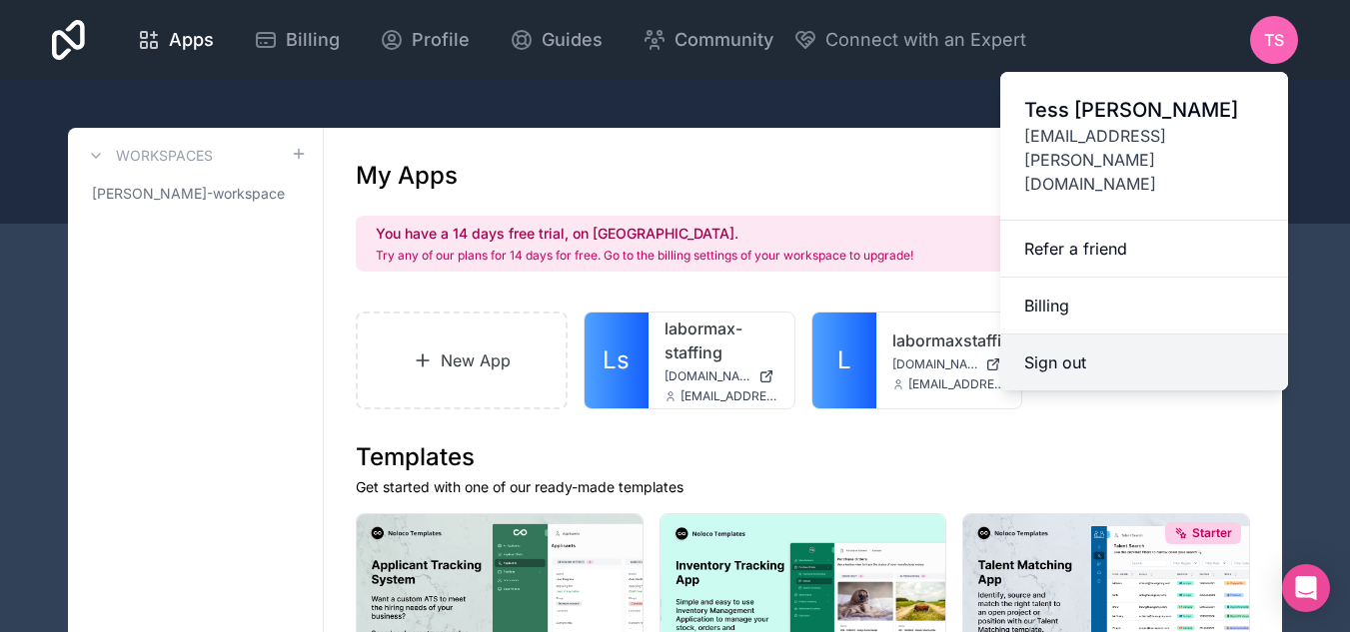
click at [1063, 335] on button "Sign out" at bounding box center [1144, 363] width 288 height 56
